Goal: Information Seeking & Learning: Learn about a topic

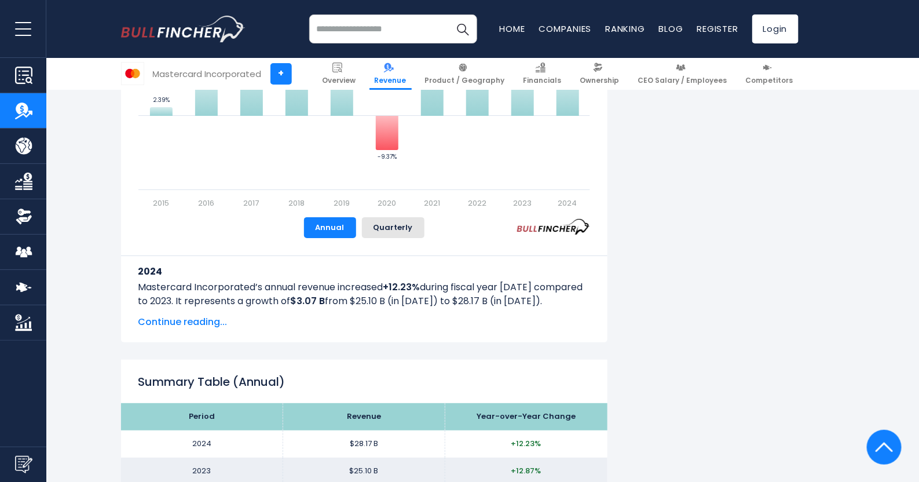
scroll to position [1823, 0]
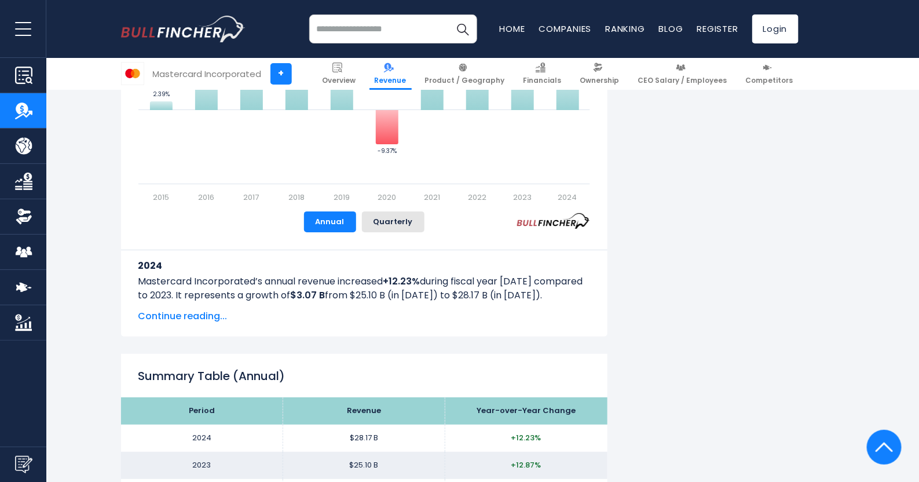
click at [202, 317] on span "Continue reading..." at bounding box center [364, 316] width 452 height 14
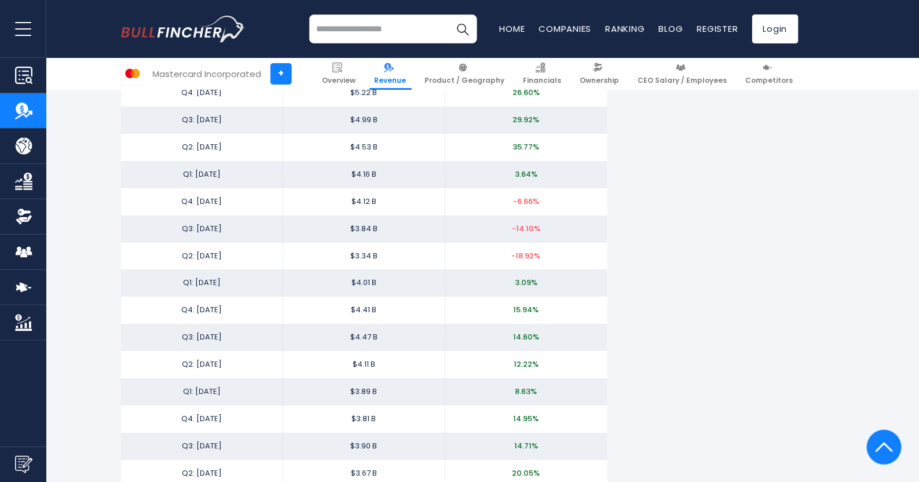
scroll to position [3532, 0]
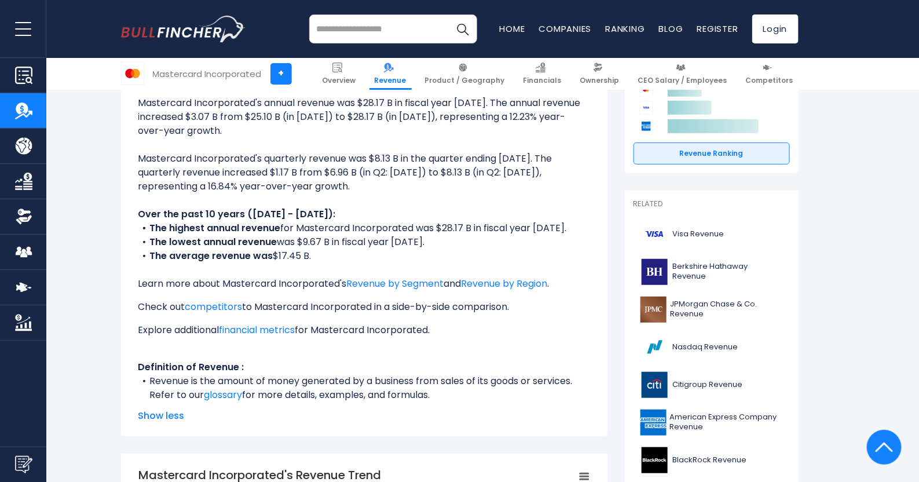
scroll to position [126, 0]
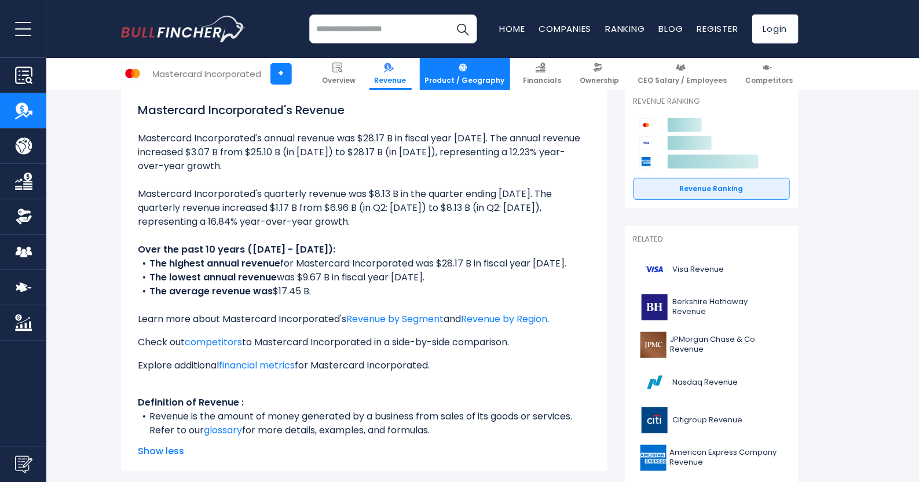
click at [468, 71] on img at bounding box center [463, 68] width 10 height 10
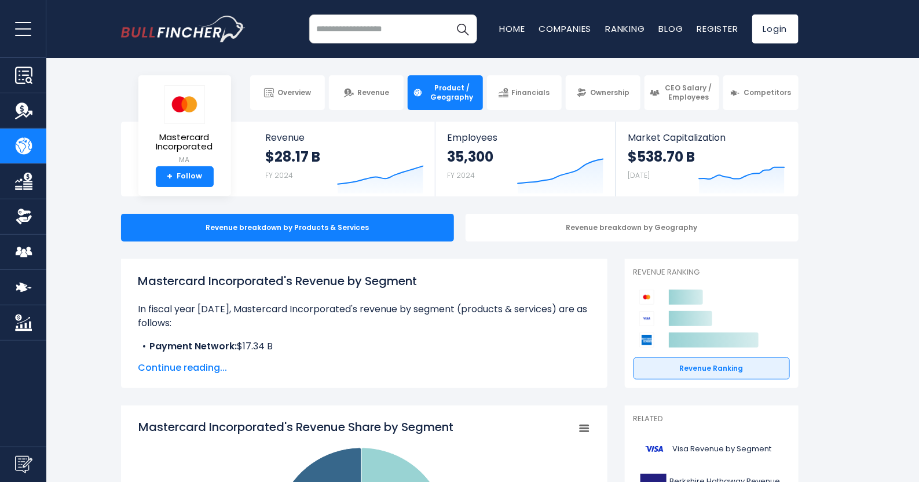
click at [205, 370] on span "Continue reading..." at bounding box center [364, 368] width 452 height 14
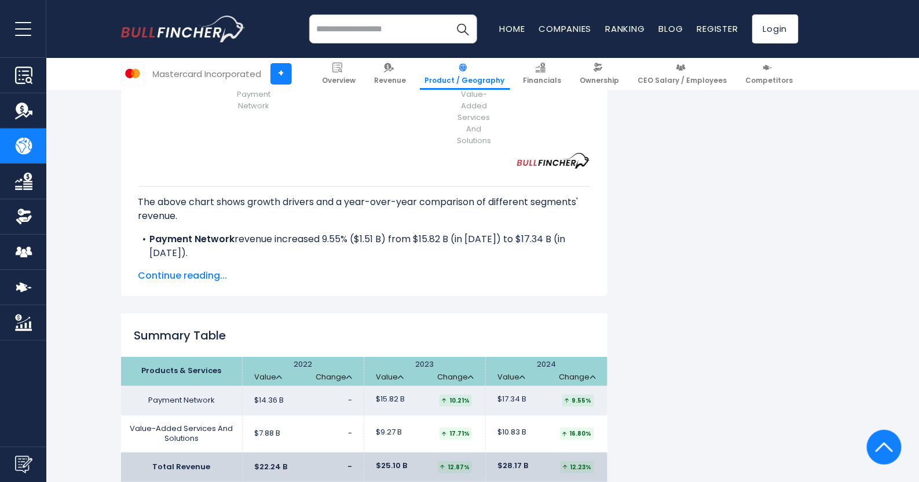
scroll to position [1679, 0]
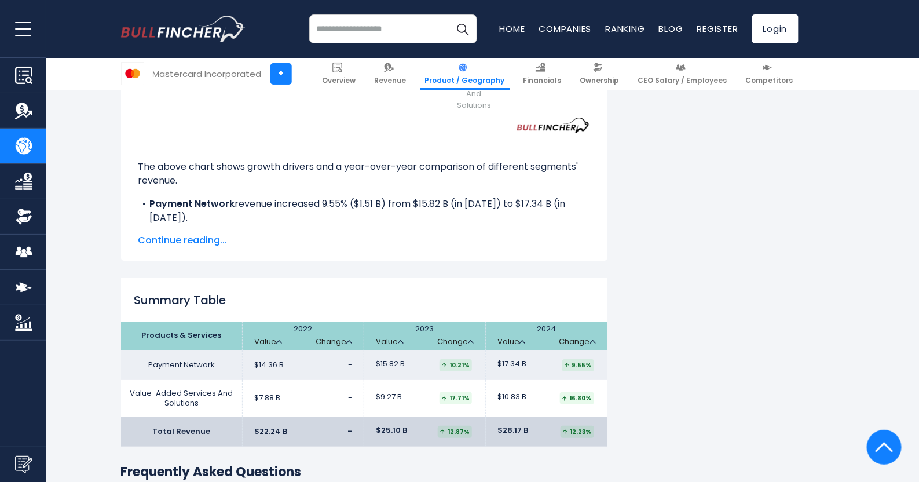
click at [188, 242] on span "Continue reading..." at bounding box center [364, 240] width 452 height 14
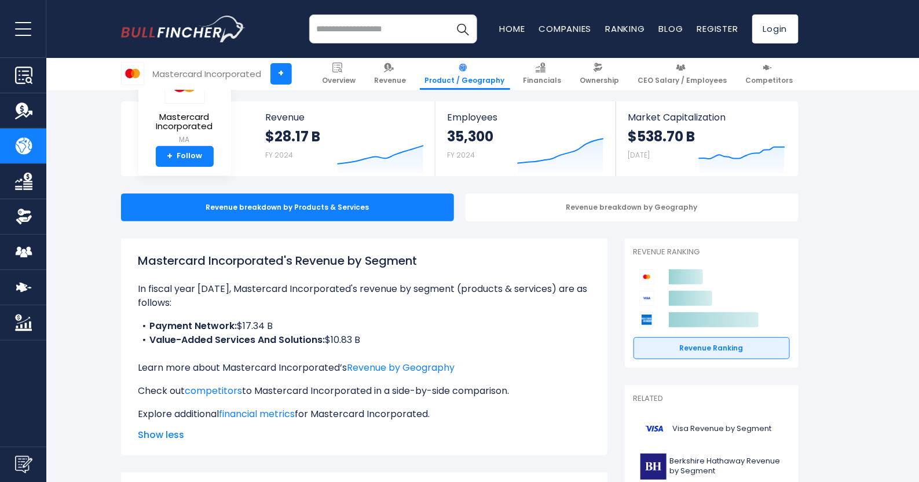
scroll to position [14, 0]
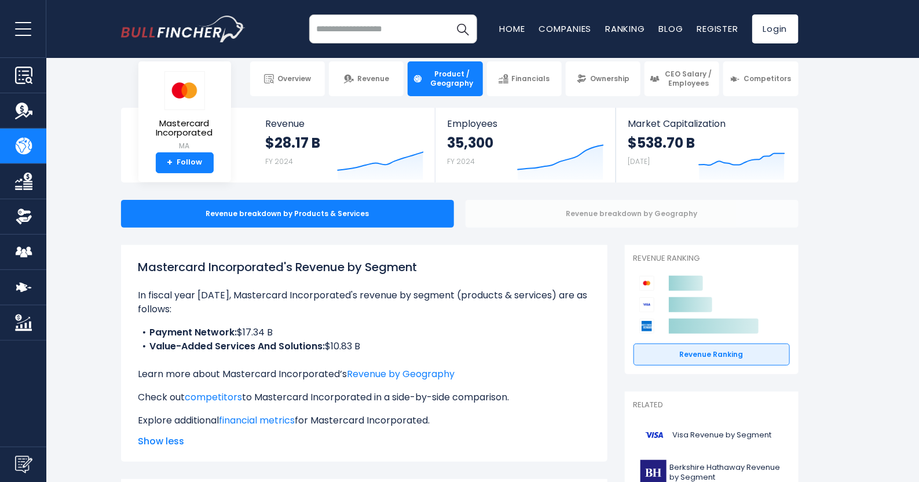
click at [592, 210] on div "Revenue breakdown by Geography" at bounding box center [632, 214] width 333 height 28
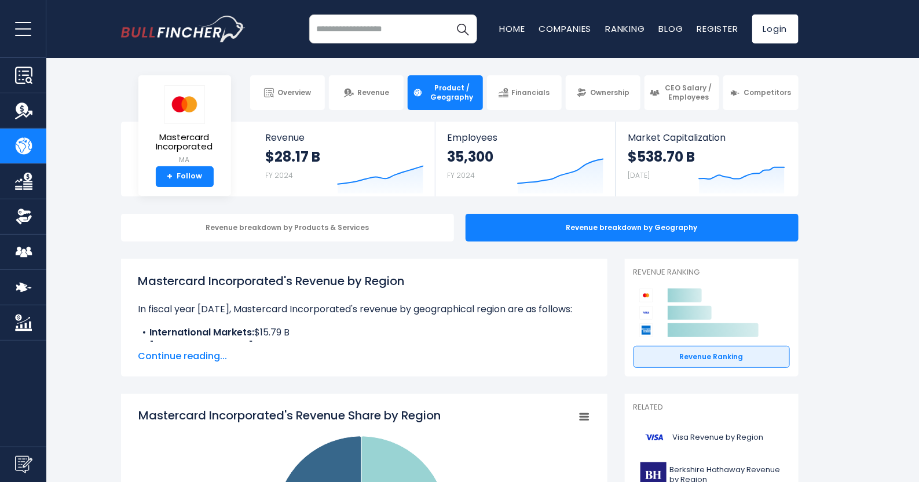
click at [202, 352] on span "Continue reading..." at bounding box center [364, 356] width 452 height 14
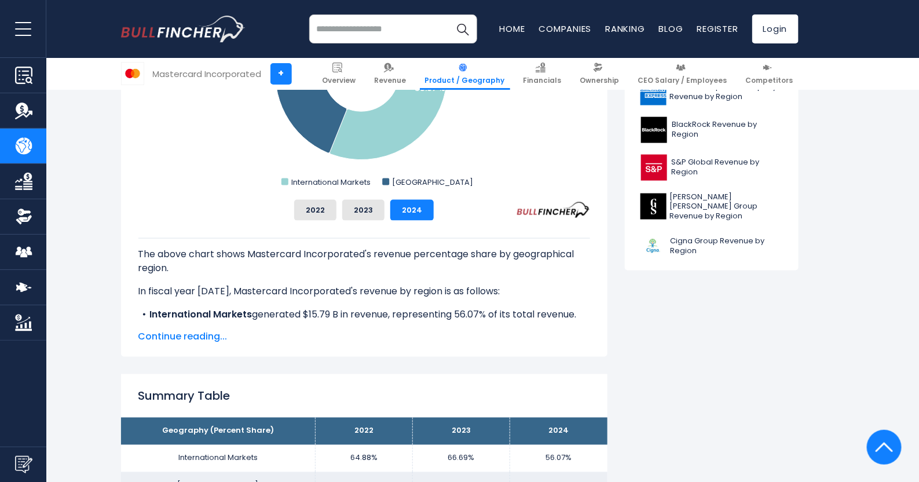
scroll to position [578, 0]
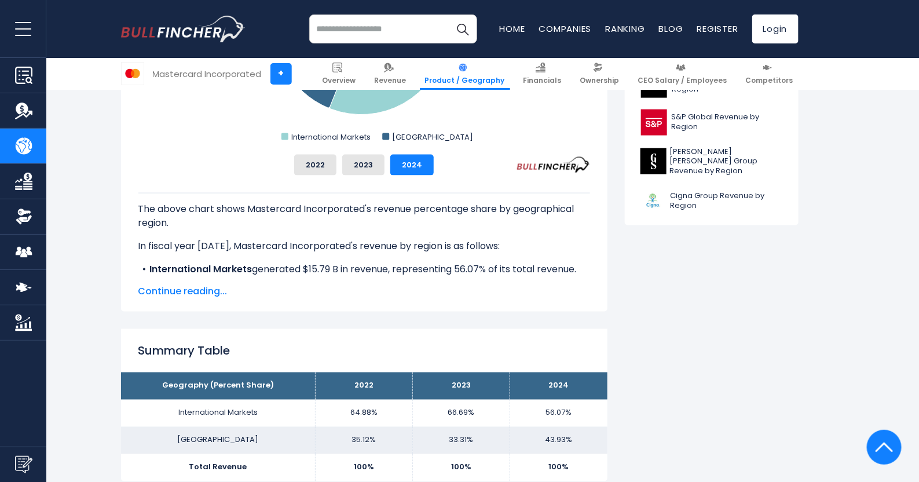
click at [182, 293] on span "Continue reading..." at bounding box center [364, 291] width 452 height 14
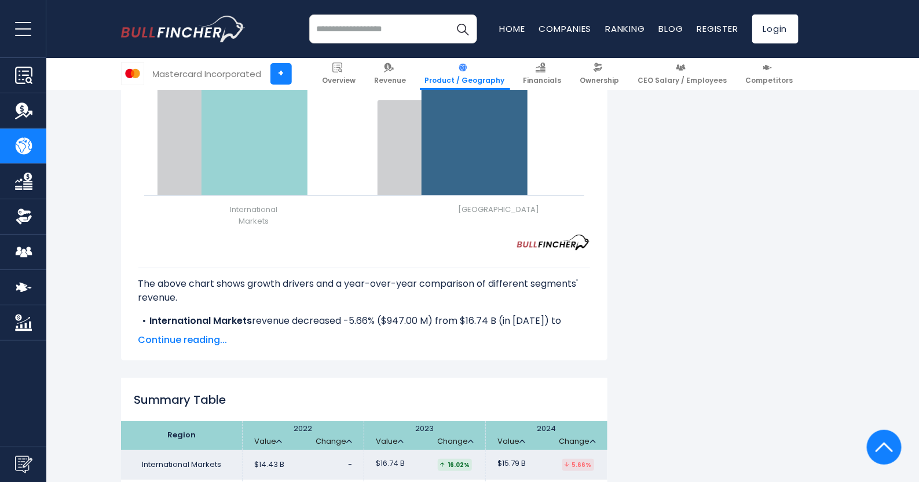
scroll to position [1679, 0]
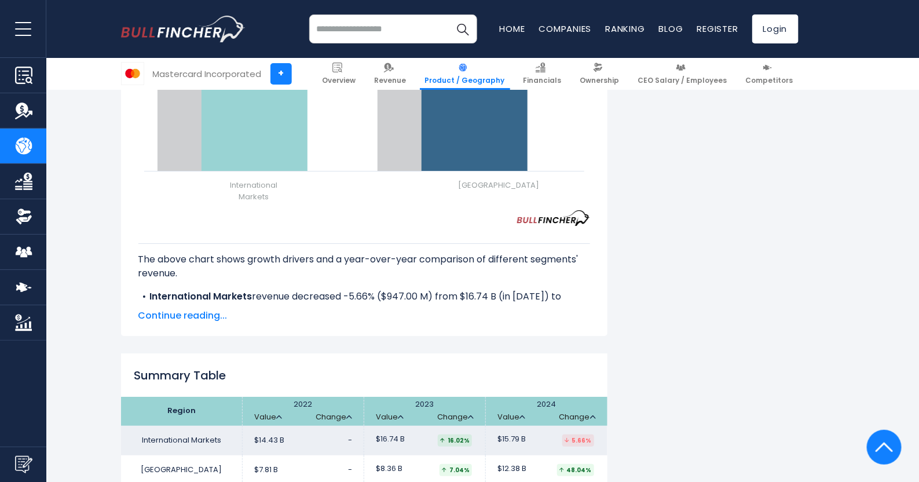
click at [214, 310] on span "Continue reading..." at bounding box center [364, 316] width 452 height 14
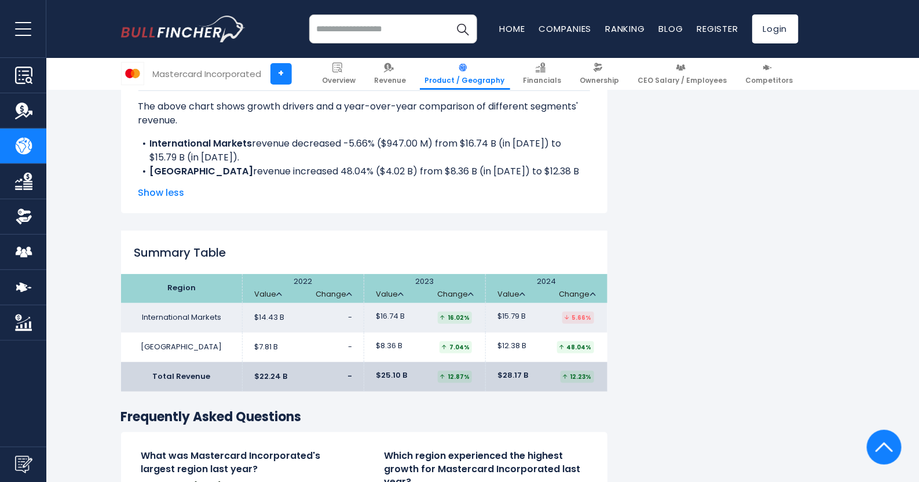
scroll to position [1852, 0]
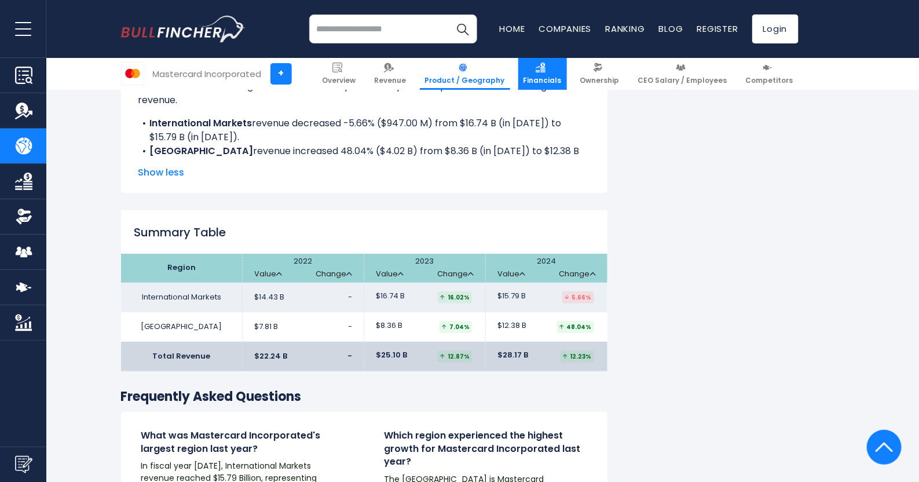
click at [561, 76] on span "Financials" at bounding box center [542, 80] width 38 height 9
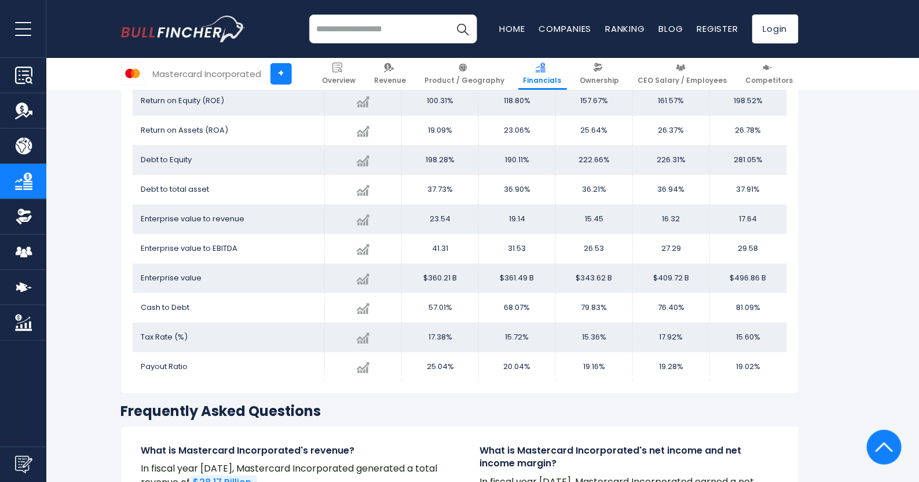
scroll to position [2044, 0]
click at [685, 65] on img at bounding box center [681, 68] width 10 height 10
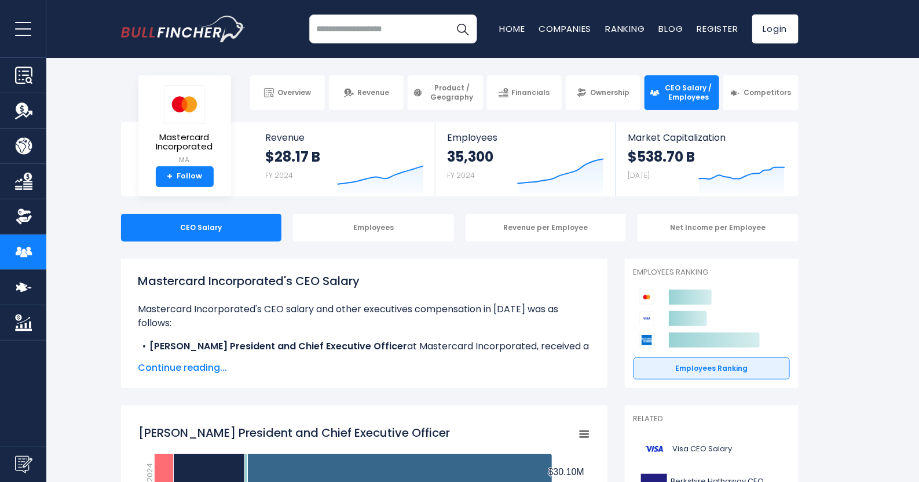
click at [889, 239] on div "CEO Salary Employees Revenue per Employee Net Income per Employee" at bounding box center [459, 228] width 919 height 28
click at [201, 366] on span "Continue reading..." at bounding box center [364, 368] width 452 height 14
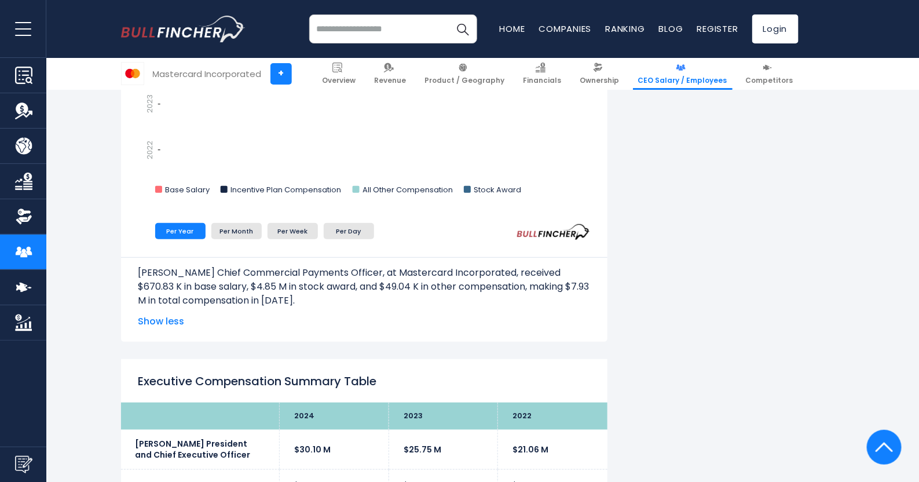
scroll to position [2055, 0]
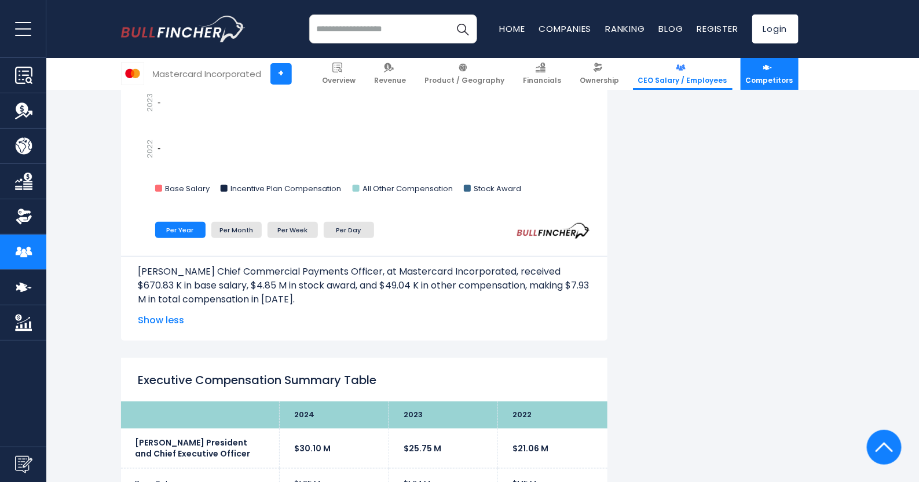
click at [782, 86] on link "Competitors" at bounding box center [770, 74] width 58 height 32
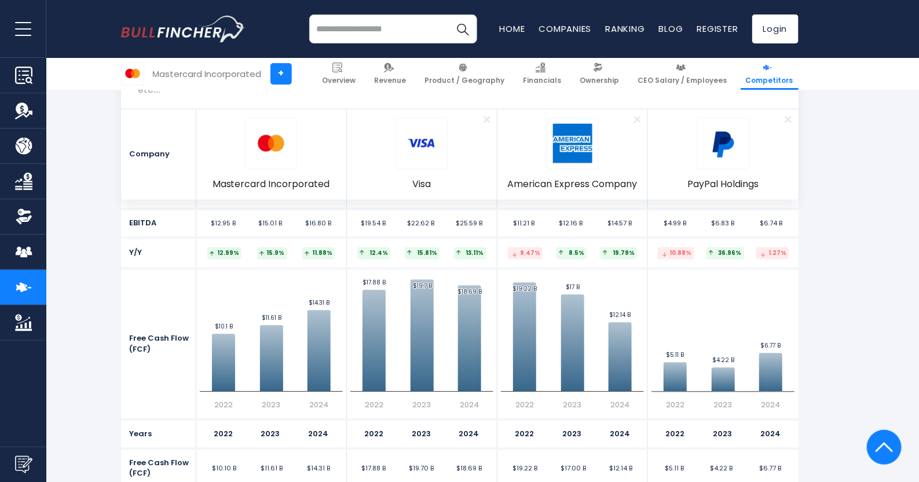
scroll to position [4545, 0]
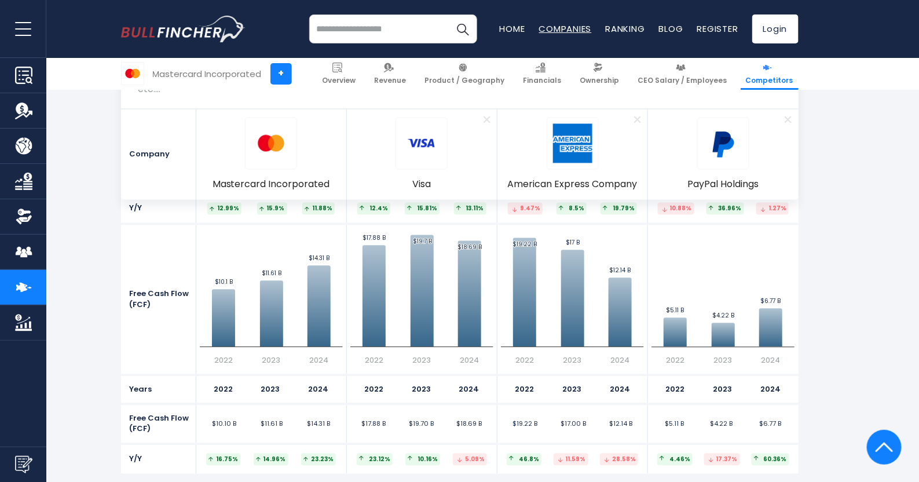
click at [573, 23] on link "Companies" at bounding box center [565, 29] width 53 height 12
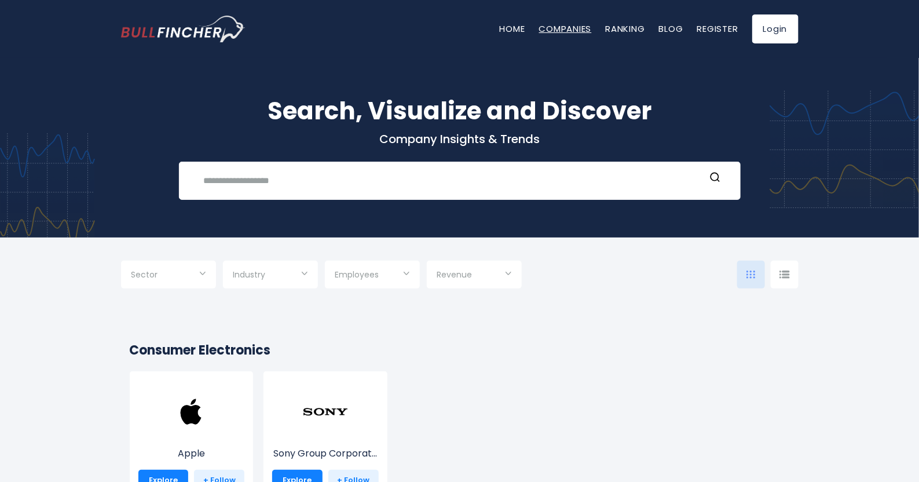
click at [571, 30] on link "Companies" at bounding box center [565, 29] width 53 height 12
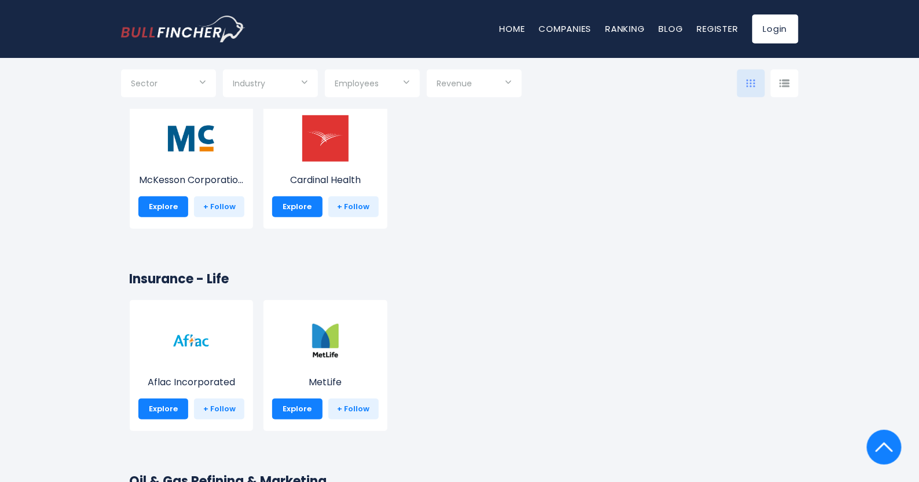
scroll to position [11335, 0]
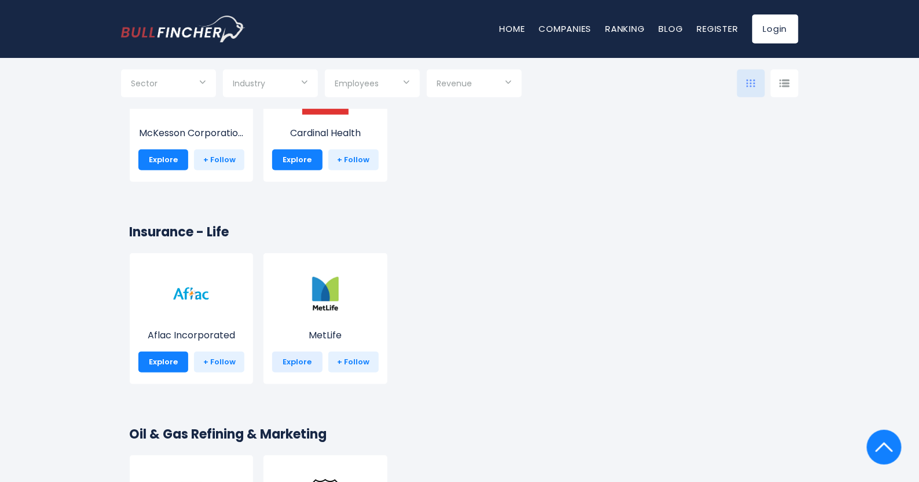
click at [301, 362] on link "Explore" at bounding box center [297, 361] width 50 height 21
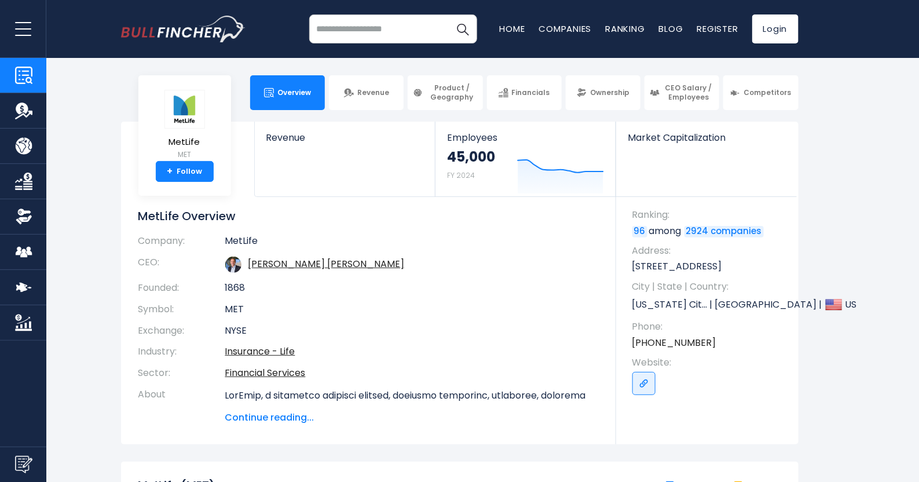
click at [295, 420] on span "Continue reading..." at bounding box center [411, 418] width 373 height 14
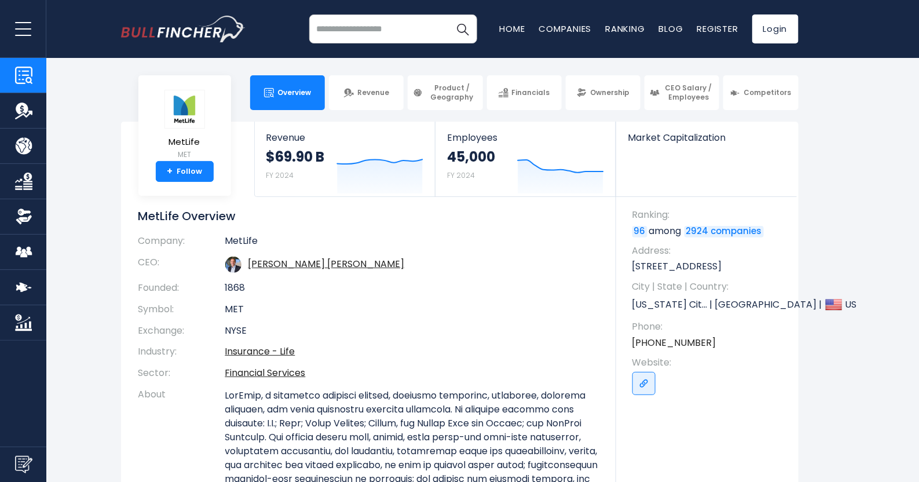
click at [841, 197] on section "MetLife MET + Follow Revenue $69.90 B FY 2024 Created with Highcharts 12.1.2 Em…" at bounding box center [459, 401] width 919 height 558
click at [525, 81] on link "Financials" at bounding box center [524, 92] width 75 height 35
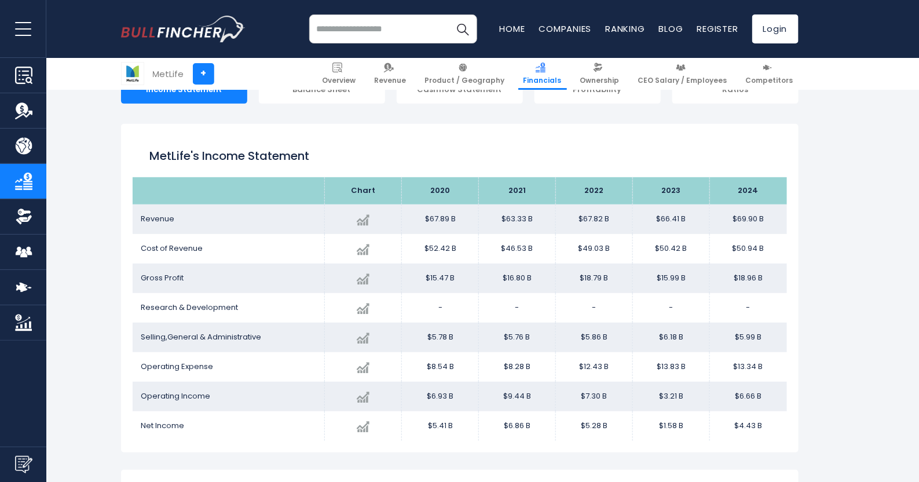
scroll to position [163, 0]
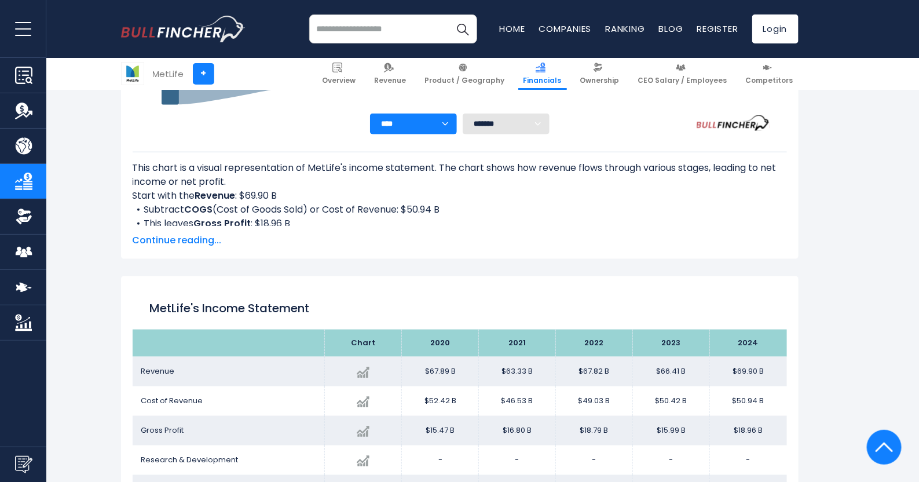
scroll to position [445, 0]
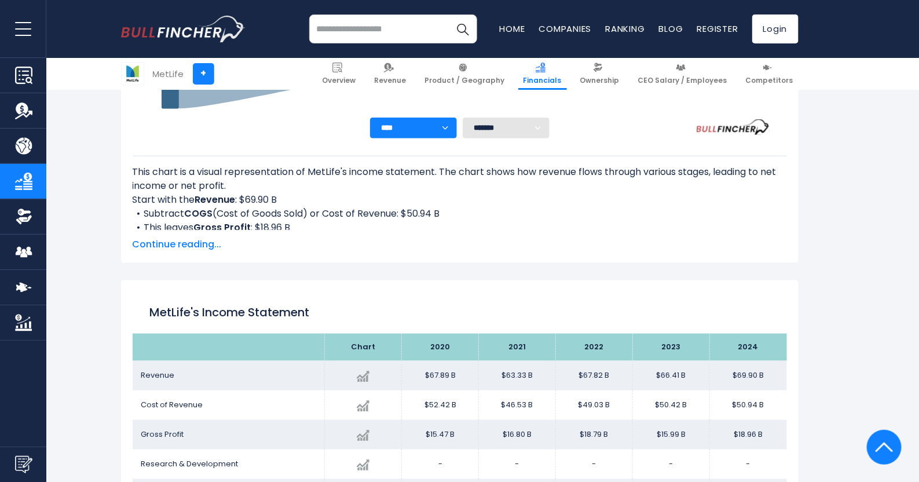
click at [188, 243] on span "Continue reading..." at bounding box center [460, 244] width 654 height 14
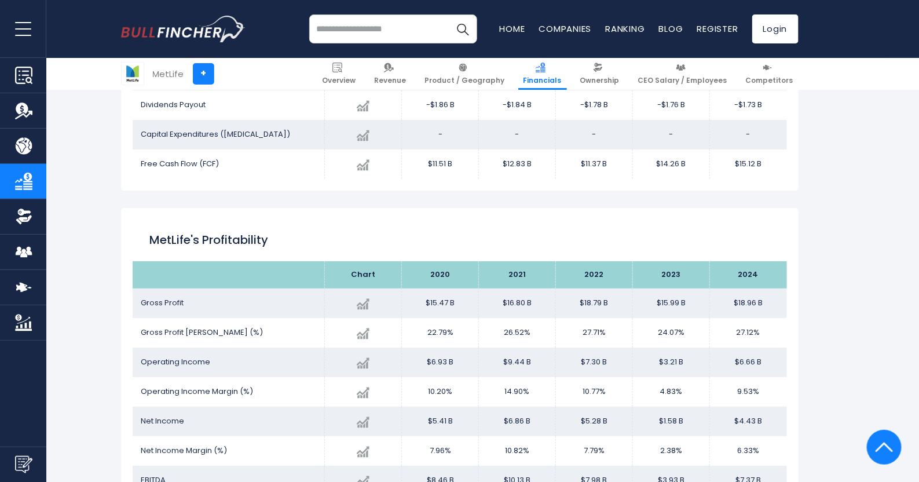
scroll to position [1789, 0]
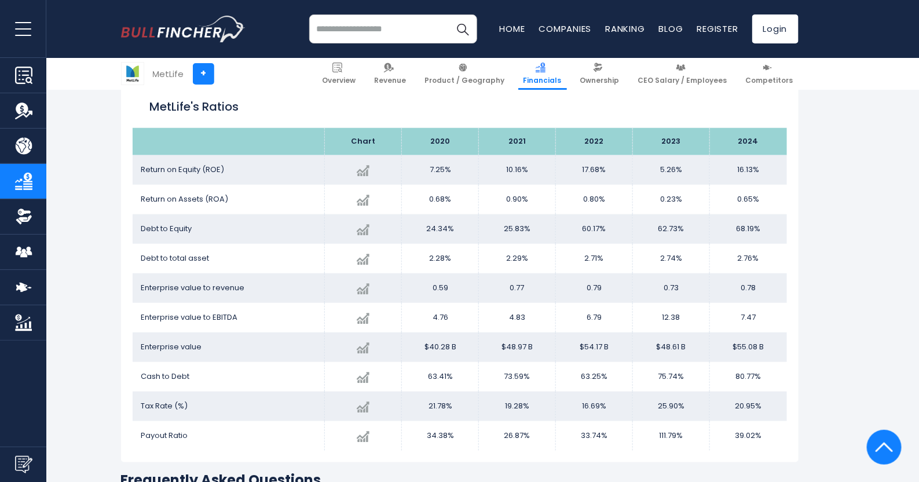
scroll to position [2252, 0]
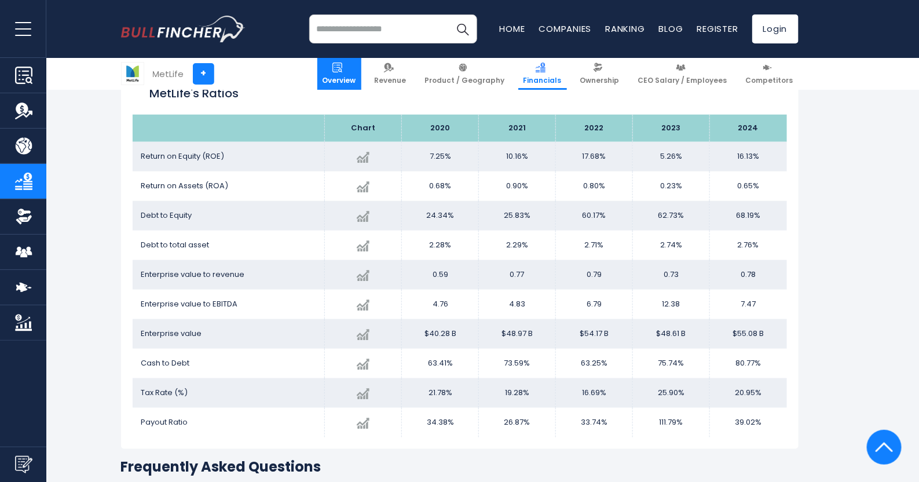
click at [361, 70] on link "Overview" at bounding box center [339, 74] width 44 height 32
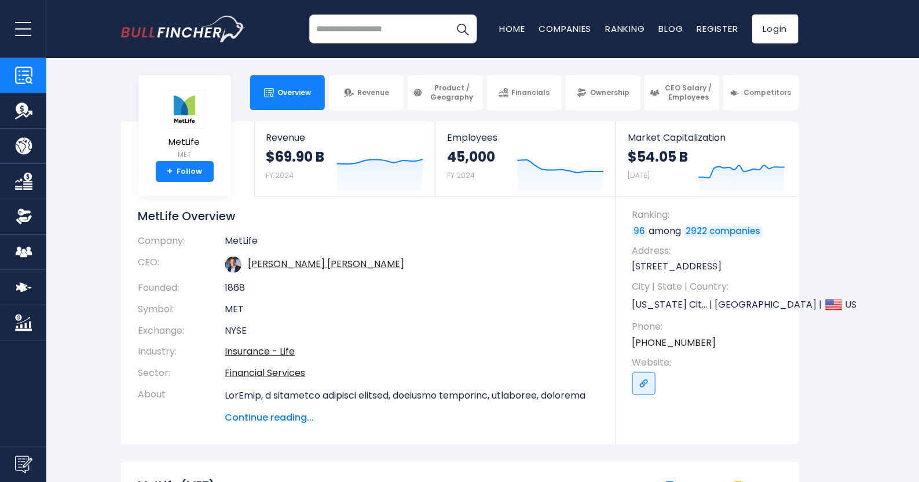
click at [288, 417] on span "Continue reading..." at bounding box center [411, 418] width 373 height 14
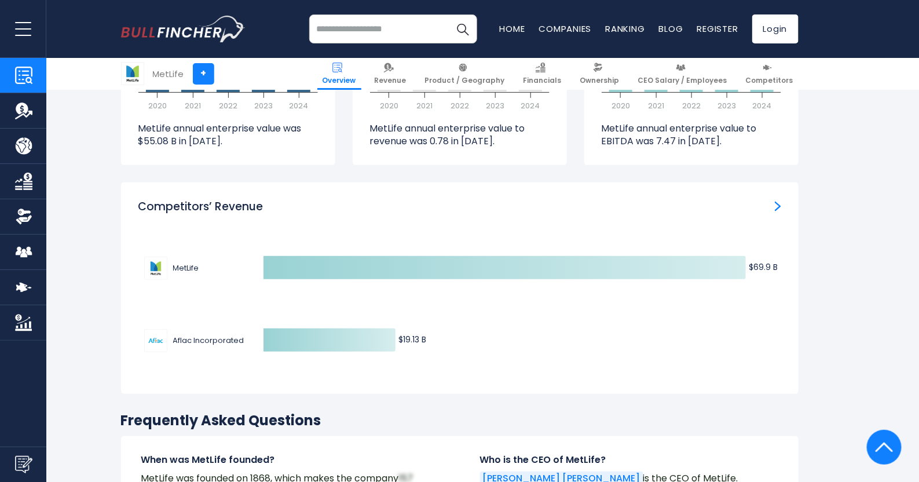
scroll to position [3792, 0]
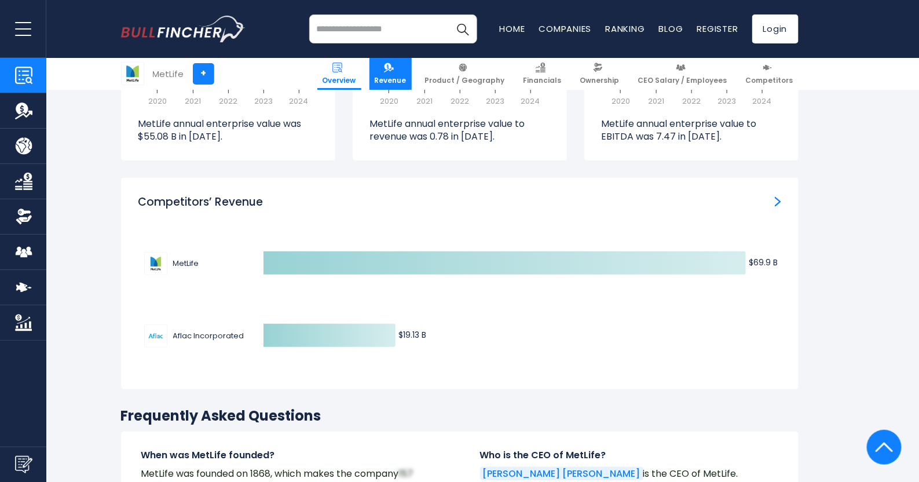
click at [405, 60] on link "Revenue" at bounding box center [390, 74] width 42 height 32
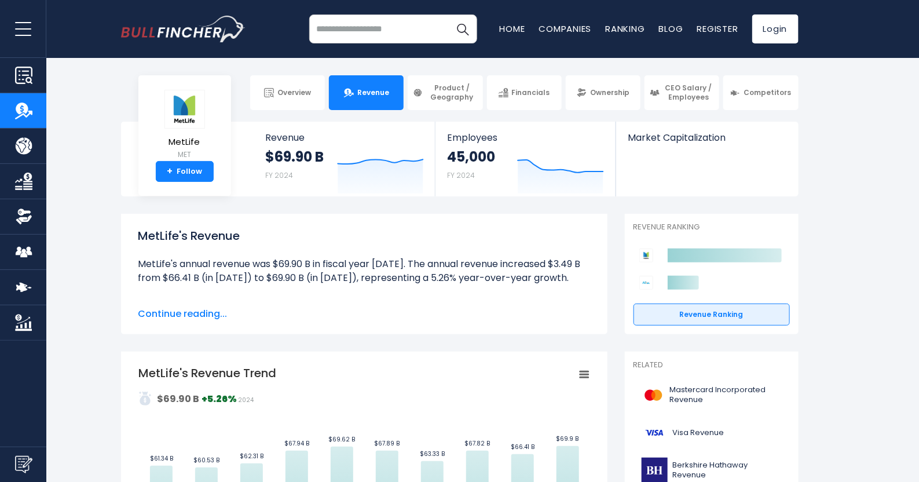
click at [201, 313] on span "Continue reading..." at bounding box center [364, 314] width 452 height 14
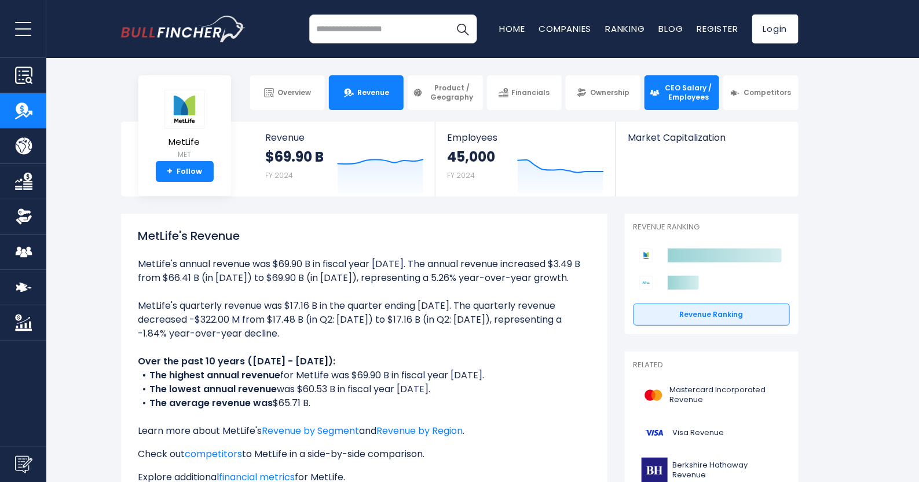
click at [671, 89] on span "CEO Salary / Employees" at bounding box center [688, 92] width 51 height 18
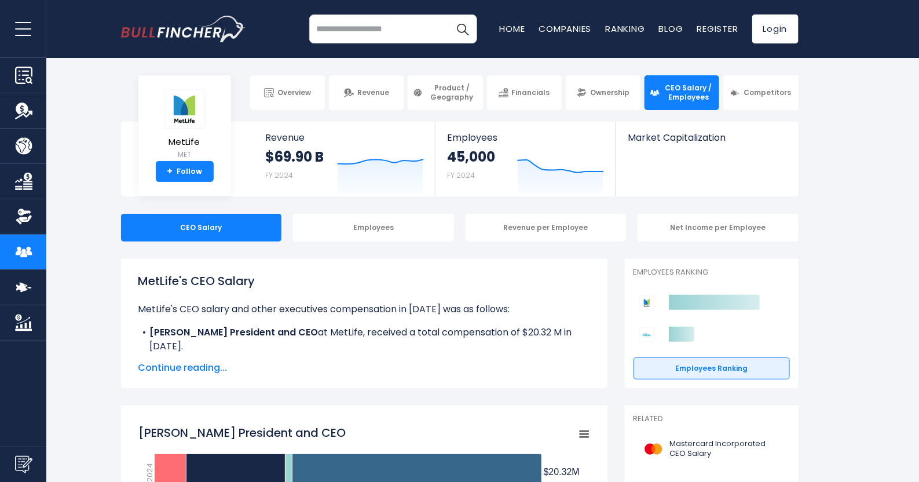
click at [171, 369] on span "Continue reading..." at bounding box center [364, 368] width 452 height 14
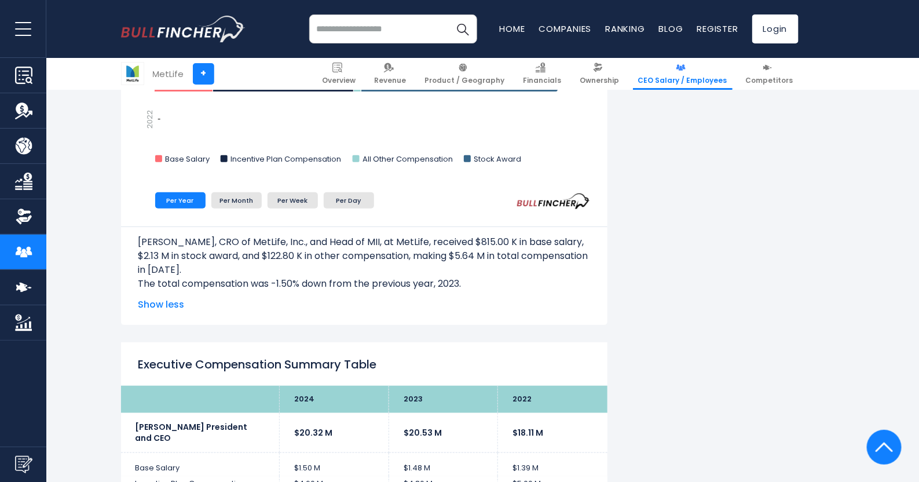
scroll to position [2055, 0]
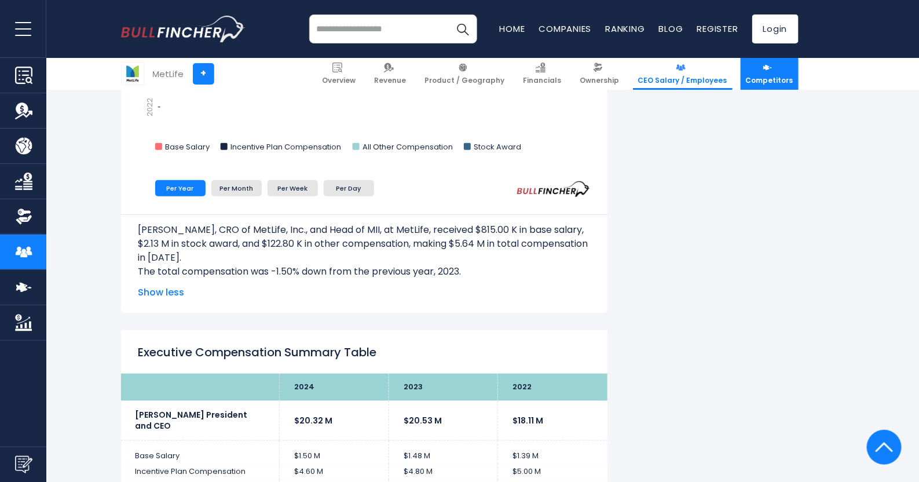
click at [771, 77] on span "Competitors" at bounding box center [769, 80] width 47 height 9
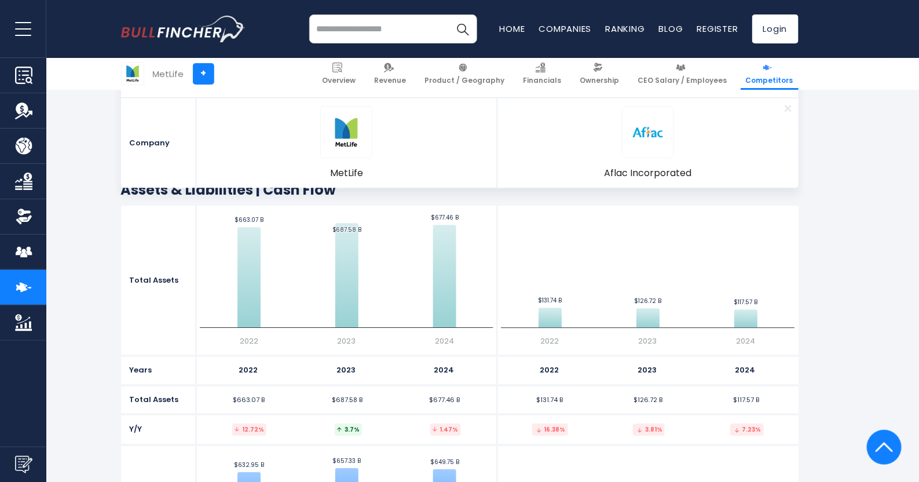
scroll to position [3040, 0]
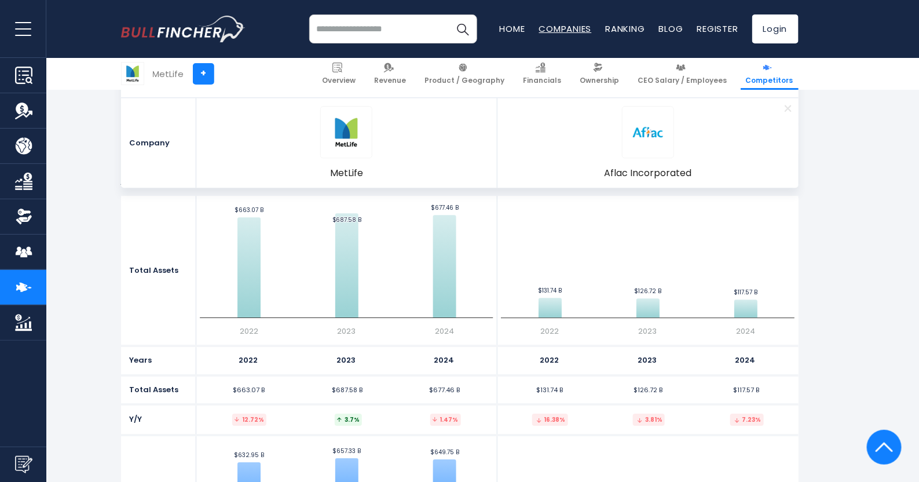
click at [562, 28] on link "Companies" at bounding box center [565, 29] width 53 height 12
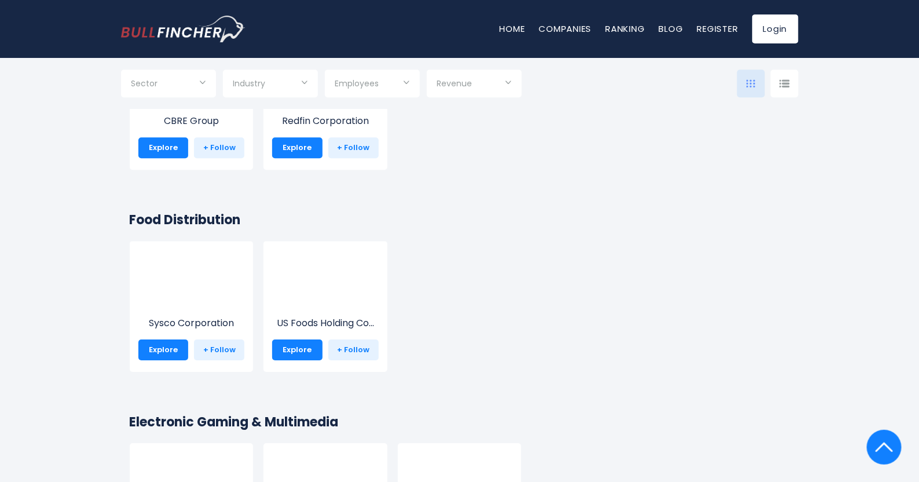
scroll to position [12341, 0]
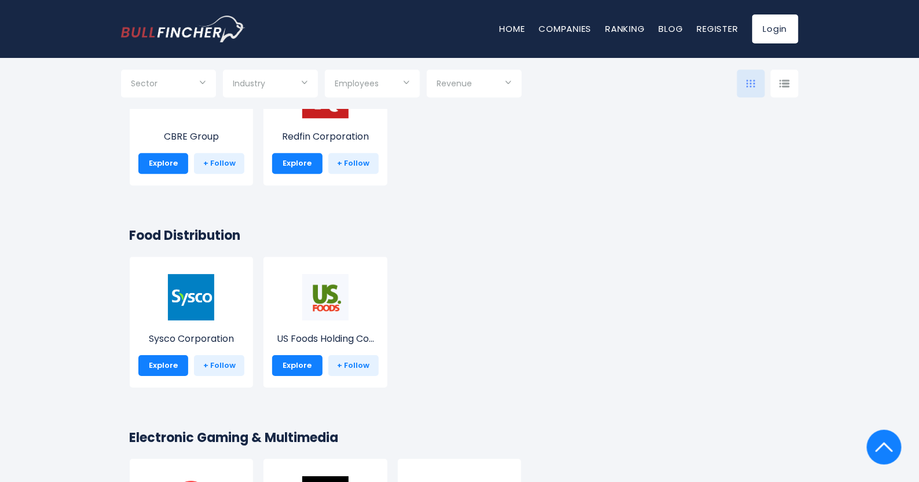
click at [182, 127] on div "CBRE Group Explore + Follow" at bounding box center [192, 119] width 124 height 131
click at [156, 162] on link "Explore" at bounding box center [163, 163] width 50 height 21
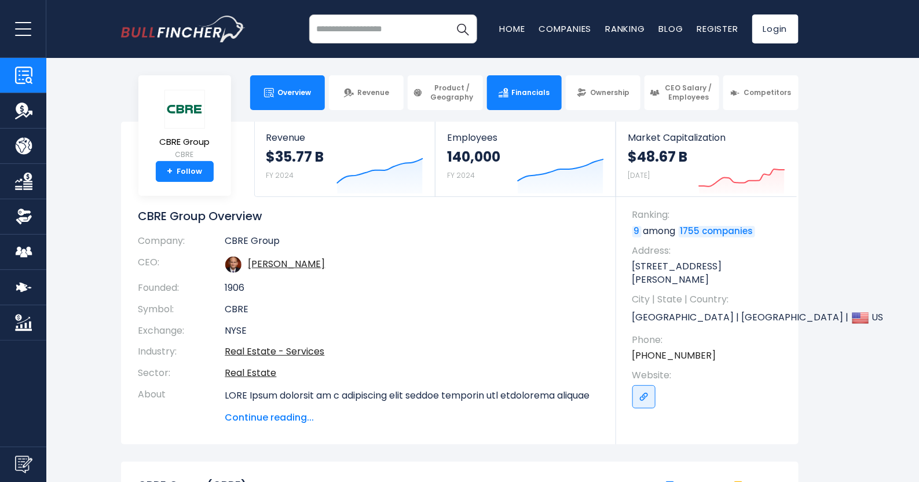
click at [536, 91] on span "Financials" at bounding box center [531, 92] width 38 height 9
click at [540, 82] on link "Financials" at bounding box center [524, 92] width 75 height 35
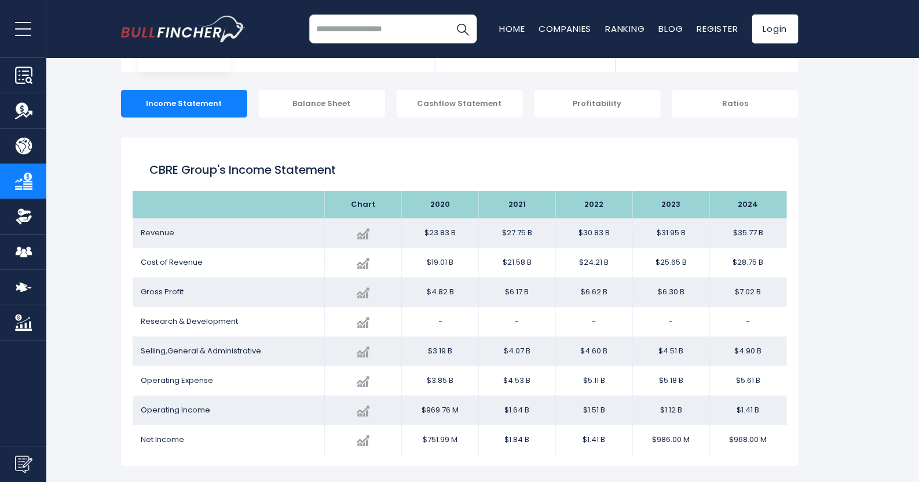
scroll to position [163, 0]
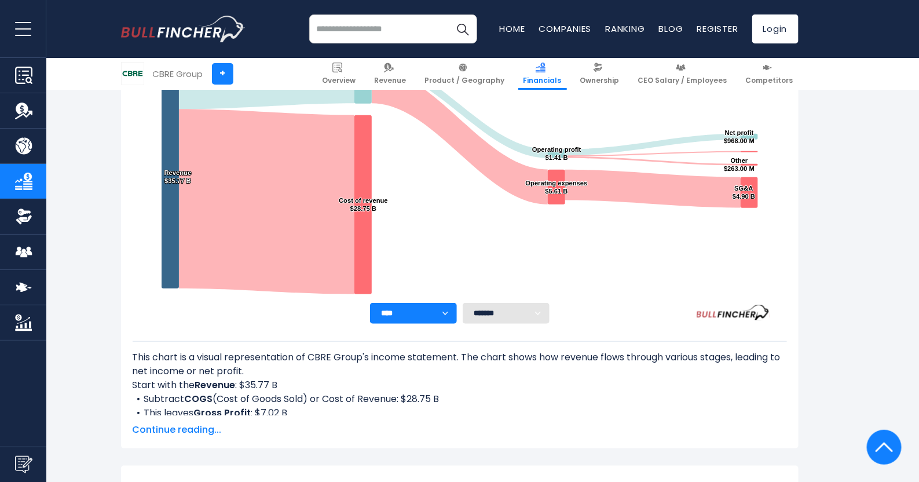
scroll to position [278, 0]
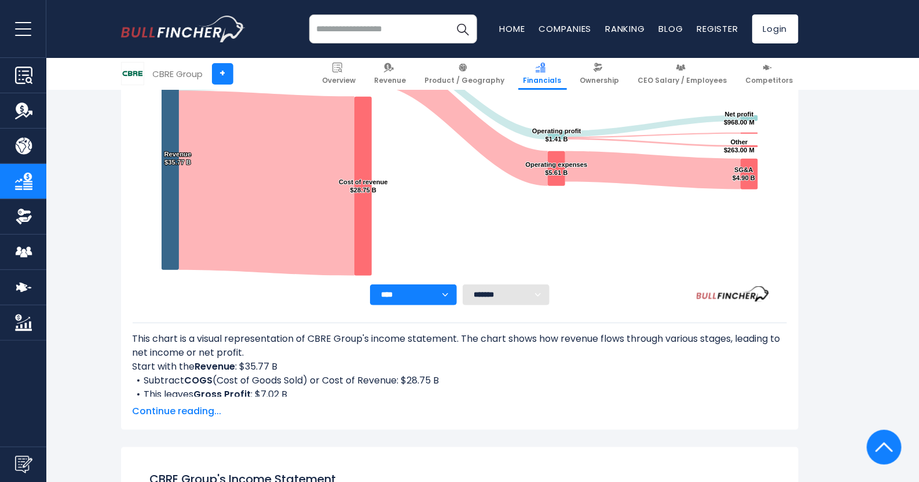
click at [153, 413] on span "Continue reading..." at bounding box center [460, 411] width 654 height 14
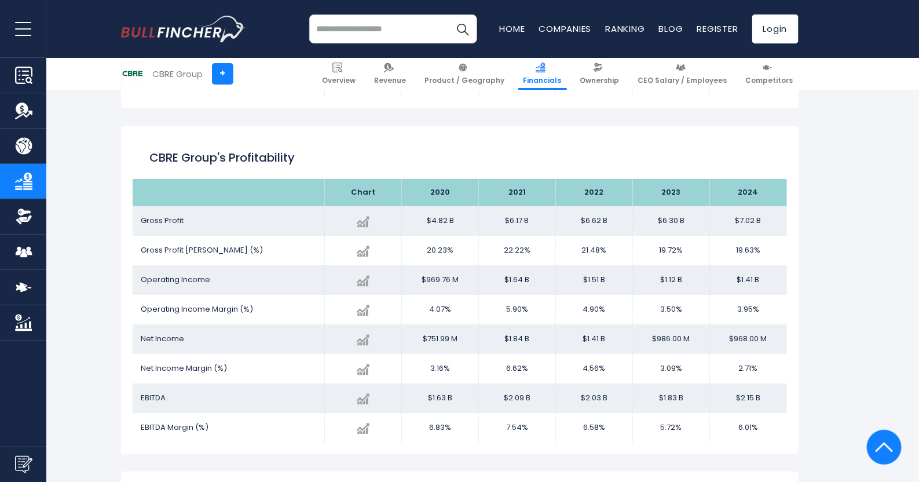
scroll to position [1871, 0]
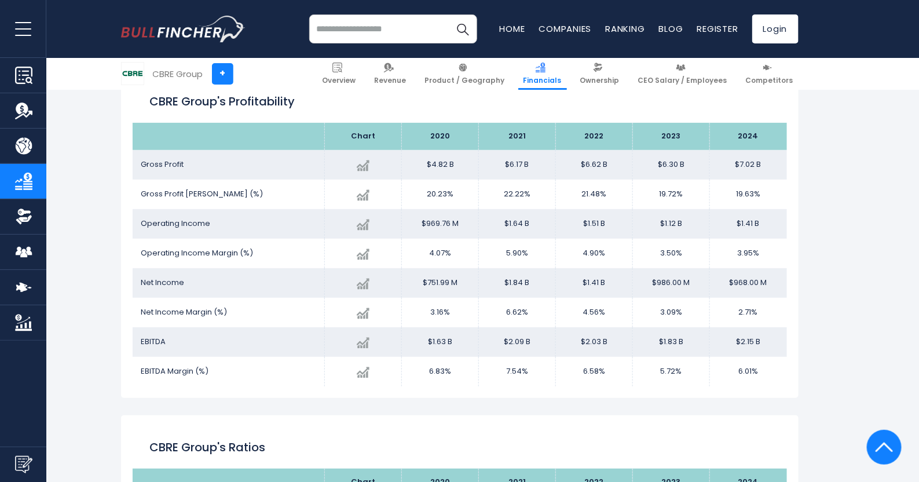
scroll to position [1900, 0]
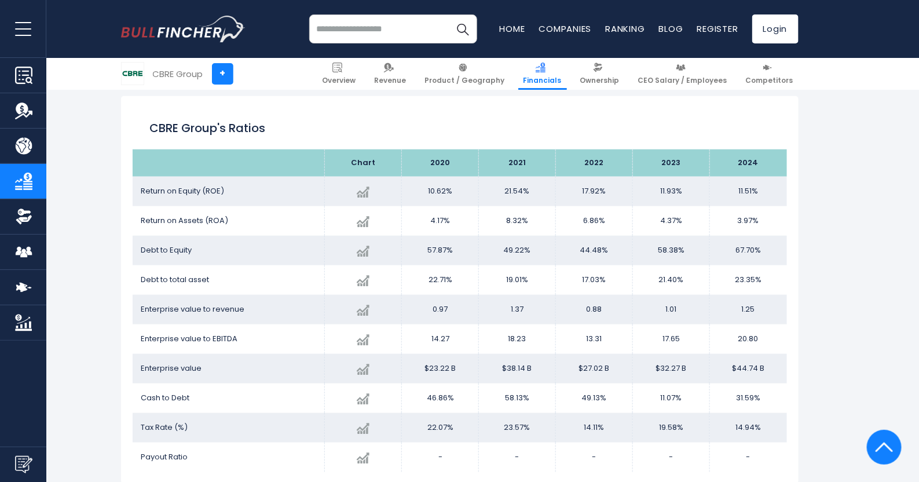
scroll to position [2276, 0]
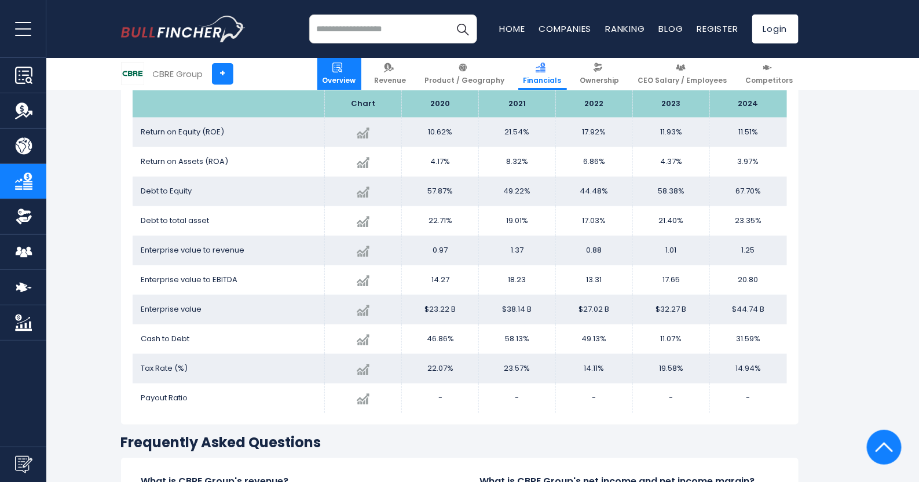
click at [356, 76] on span "Overview" at bounding box center [340, 80] width 34 height 9
